Goal: Book appointment/travel/reservation

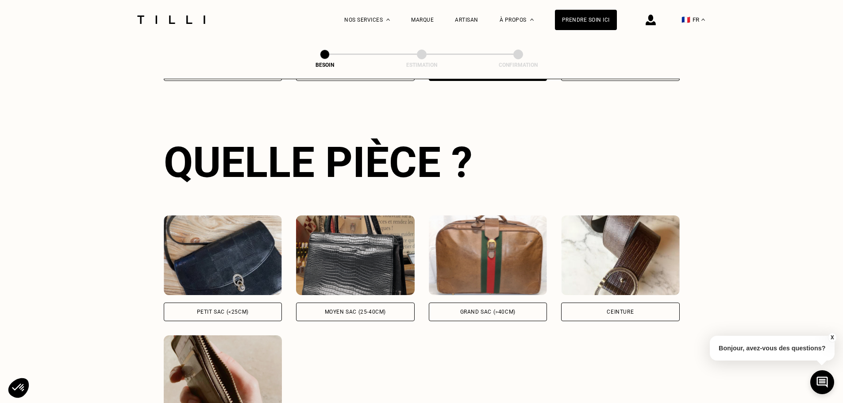
scroll to position [290, 0]
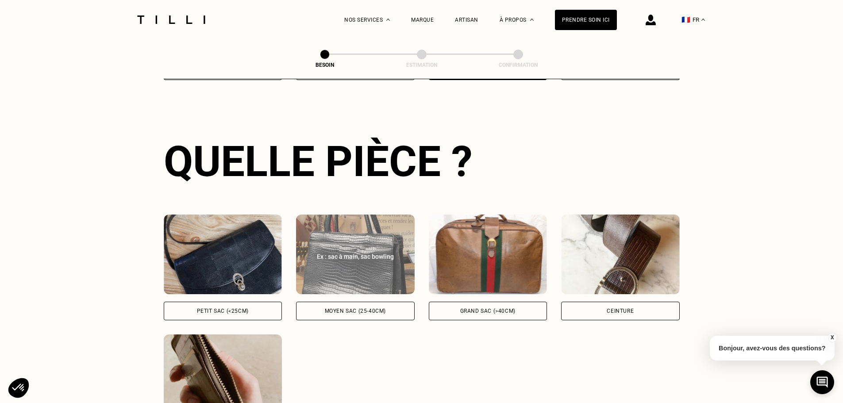
click at [354, 258] on img at bounding box center [355, 255] width 119 height 80
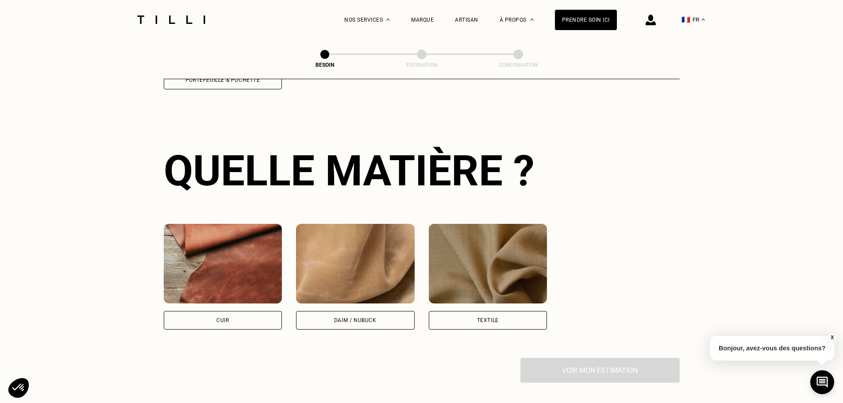
scroll to position [651, 0]
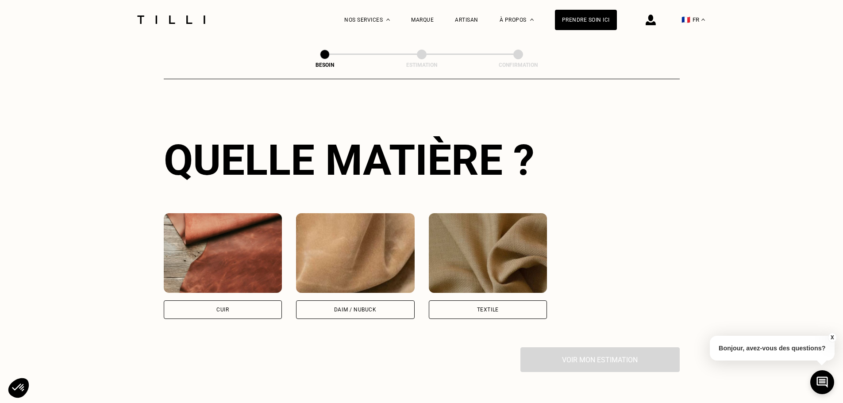
click at [209, 261] on img at bounding box center [223, 253] width 119 height 80
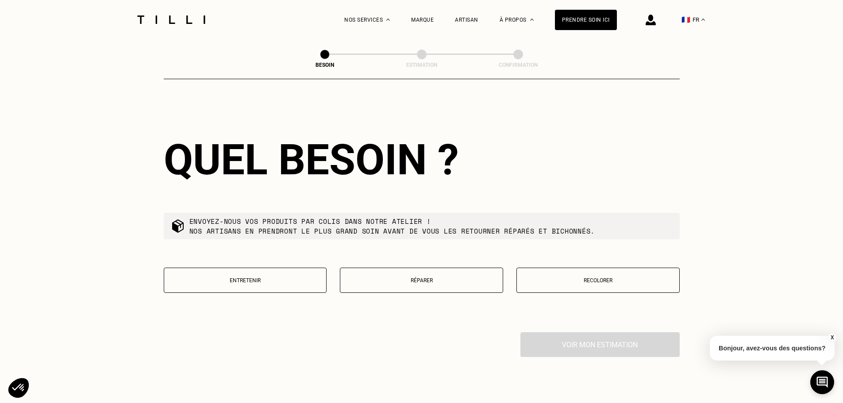
scroll to position [893, 0]
click at [407, 267] on button "Réparer" at bounding box center [421, 279] width 163 height 25
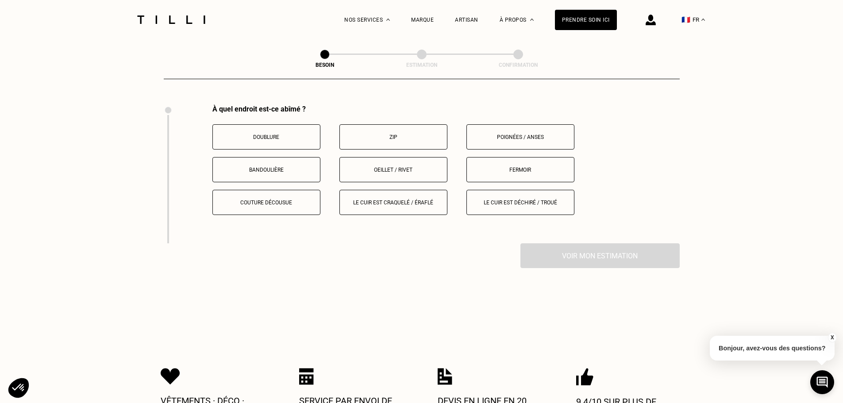
scroll to position [1120, 0]
click at [398, 166] on p "Oeillet / rivet" at bounding box center [393, 169] width 98 height 6
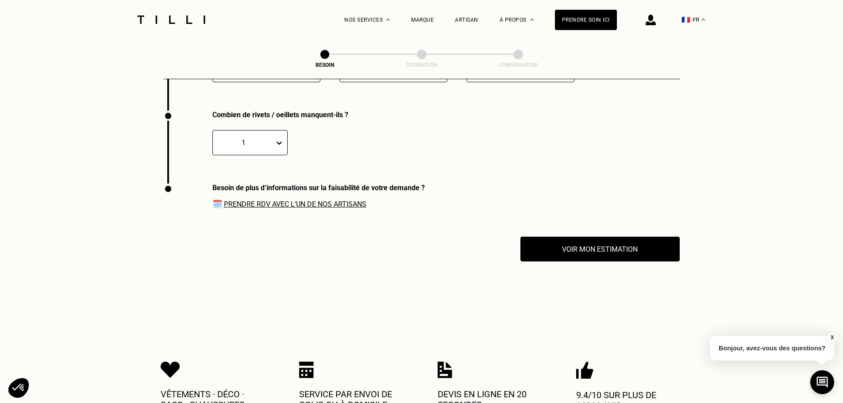
scroll to position [1259, 0]
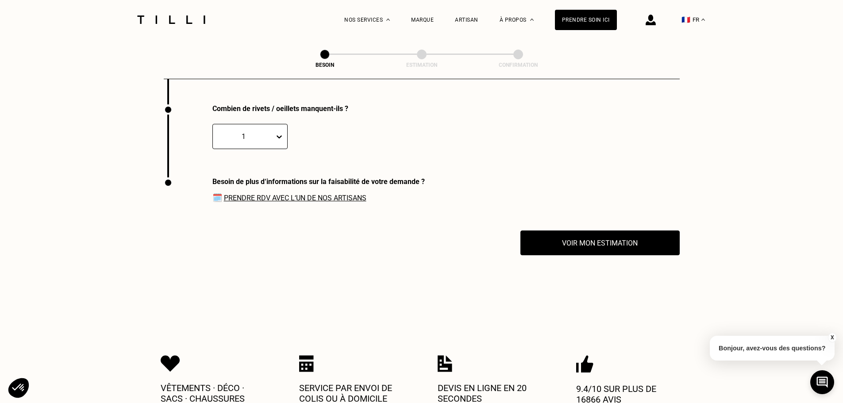
click at [279, 194] on link "Prendre RDV avec l‘un de nos artisans" at bounding box center [295, 198] width 143 height 8
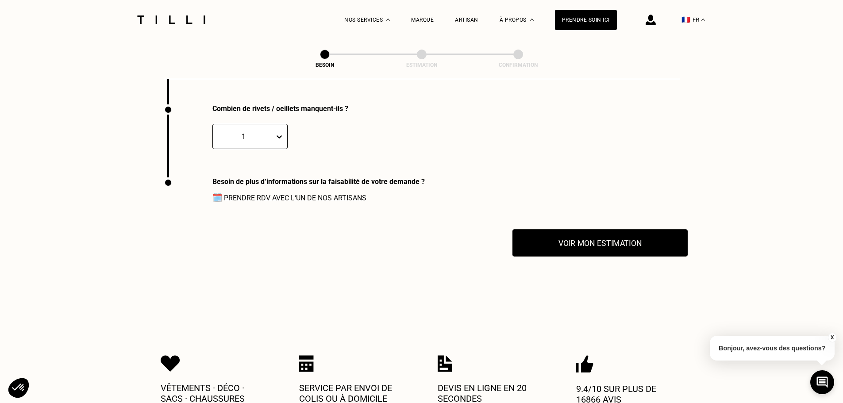
click at [586, 235] on button "Voir mon estimation" at bounding box center [600, 242] width 175 height 27
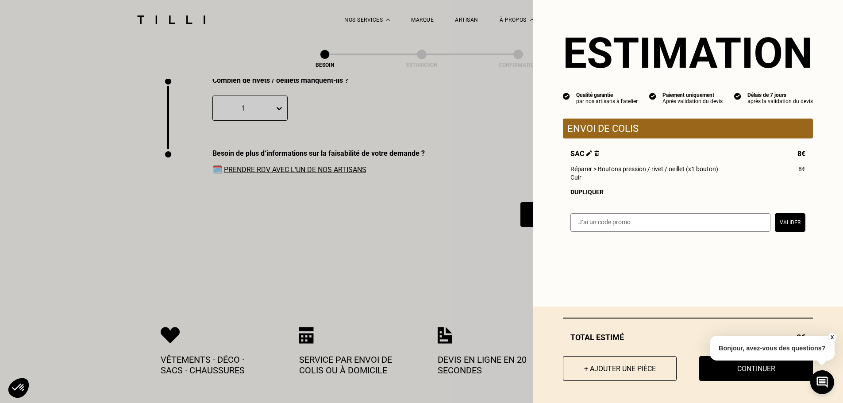
scroll to position [1303, 0]
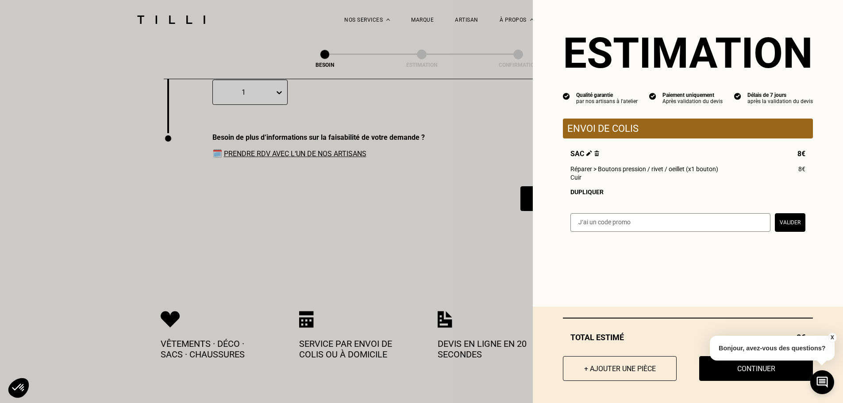
click at [835, 336] on button "X" at bounding box center [832, 338] width 9 height 10
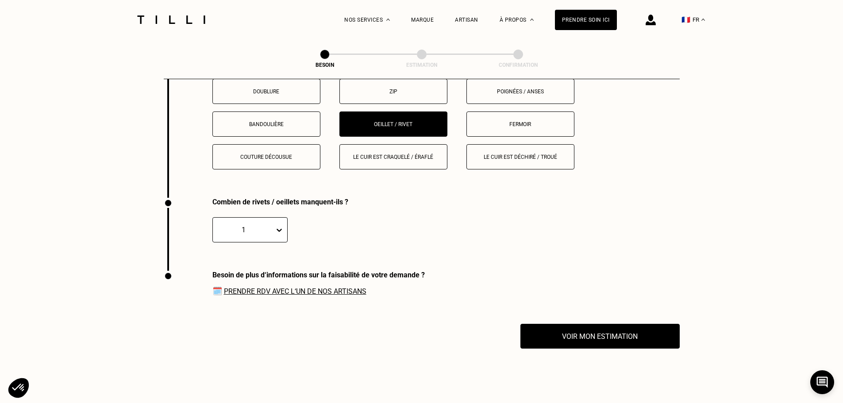
scroll to position [1170, 0]
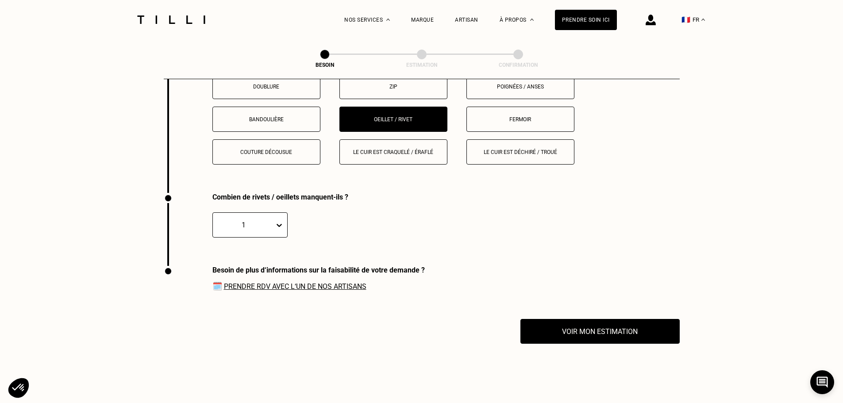
click at [263, 282] on link "Prendre RDV avec l‘un de nos artisans" at bounding box center [295, 286] width 143 height 8
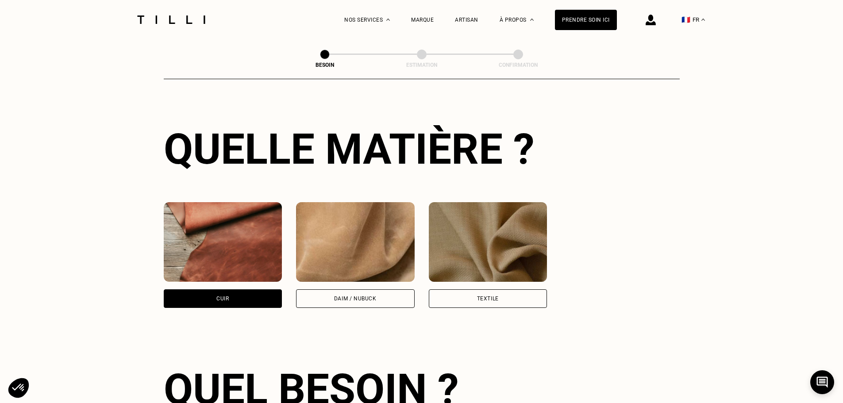
scroll to position [639, 0]
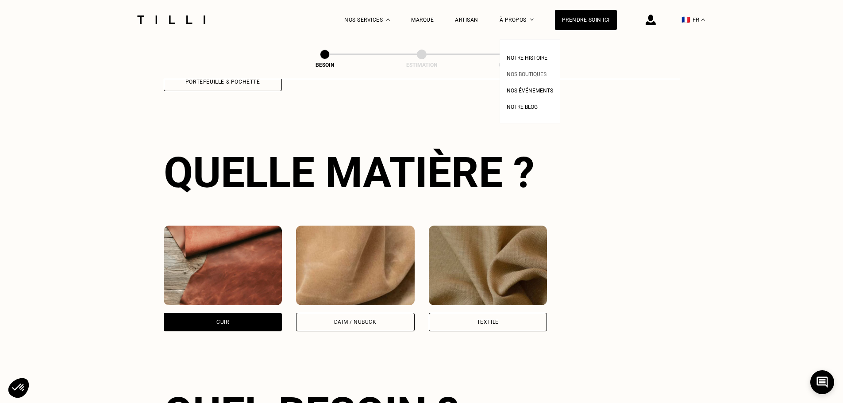
click at [529, 75] on span "Nos boutiques" at bounding box center [527, 74] width 40 height 6
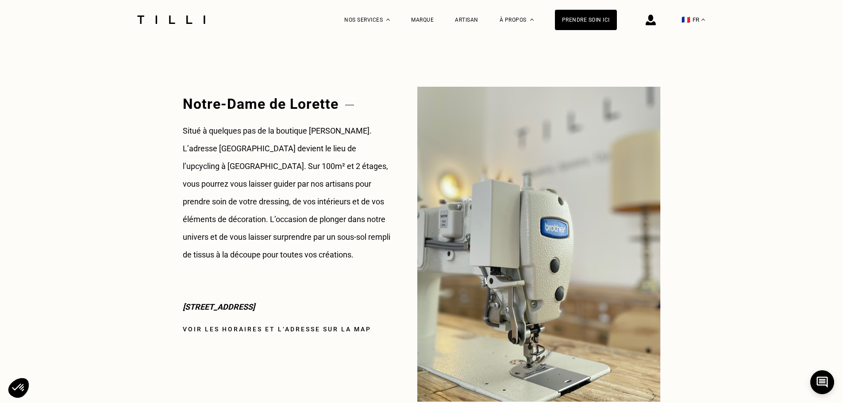
scroll to position [1062, 0]
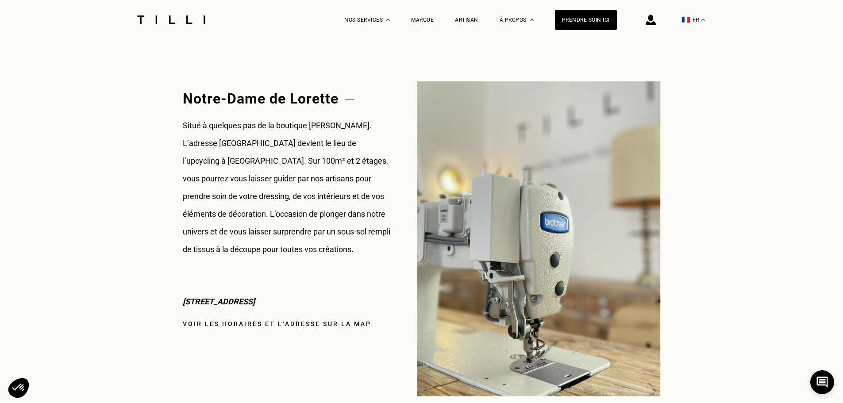
click at [281, 322] on link "Voir les horaires et l‘adresse sur la map" at bounding box center [277, 323] width 189 height 7
click at [295, 323] on link "Voir les horaires et l‘adresse sur la map" at bounding box center [277, 323] width 189 height 7
